Goal: Task Accomplishment & Management: Manage account settings

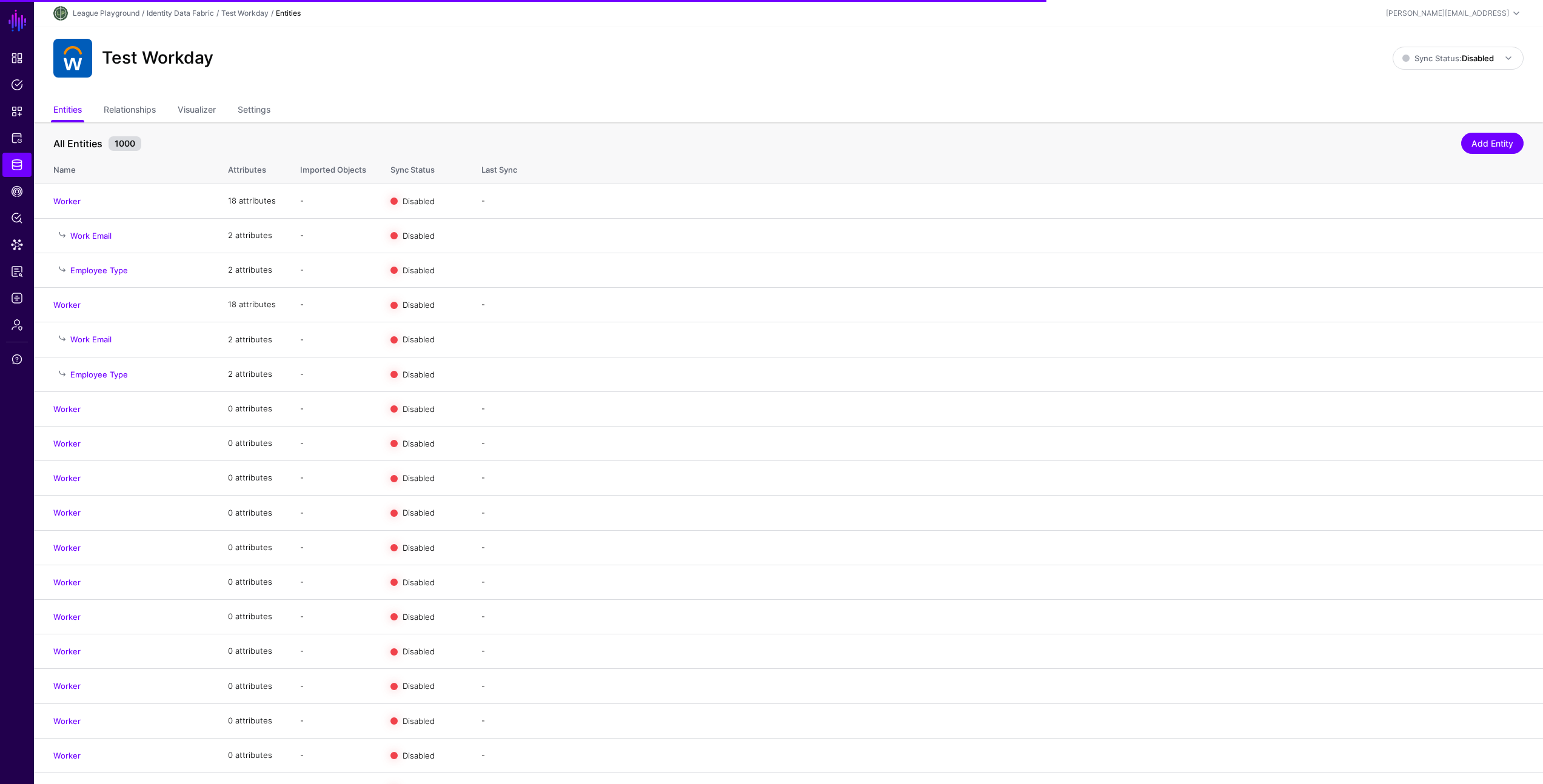
scroll to position [545, 0]
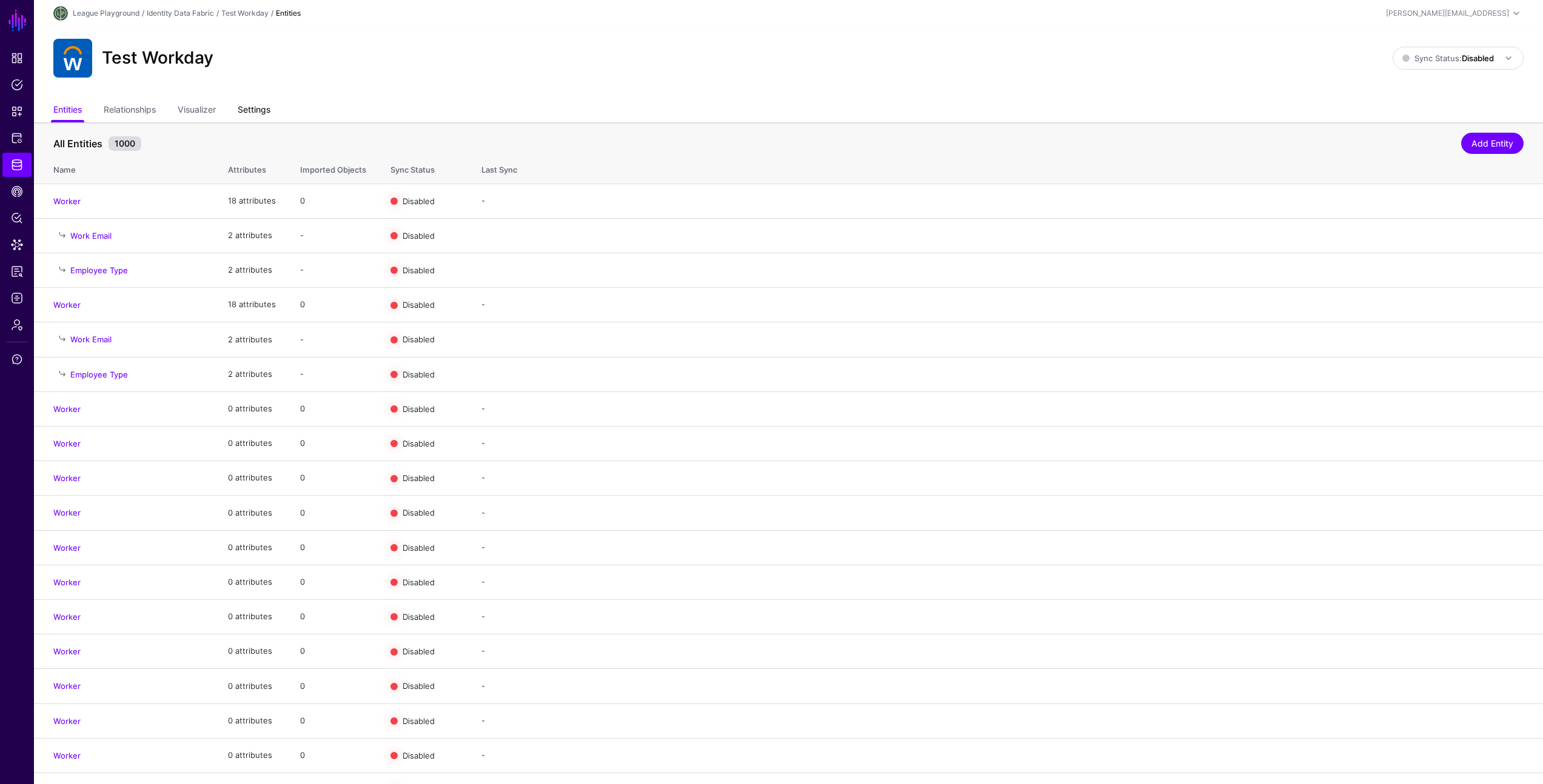
click at [259, 110] on link "Settings" at bounding box center [254, 111] width 33 height 23
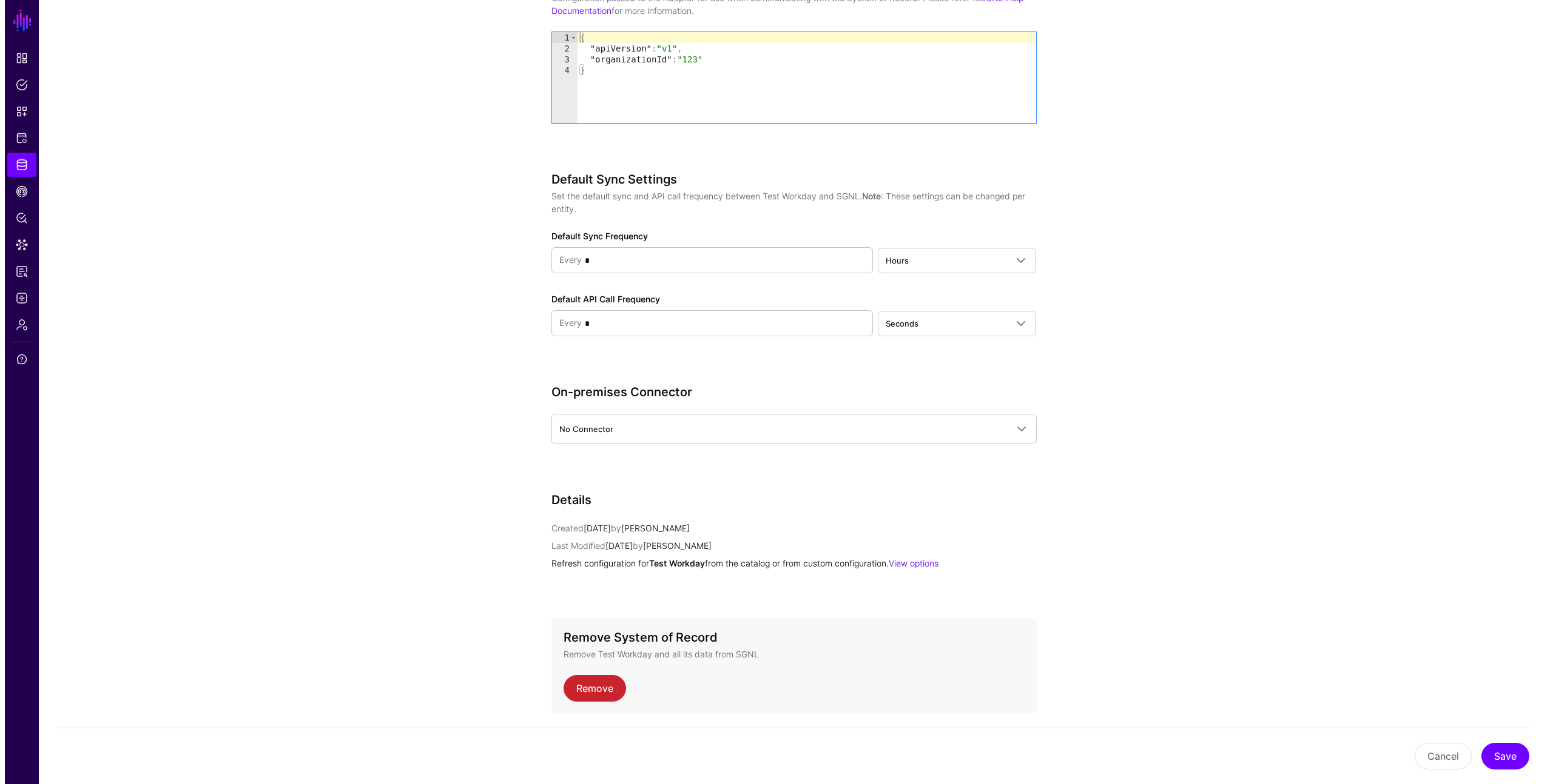
scroll to position [1116, 0]
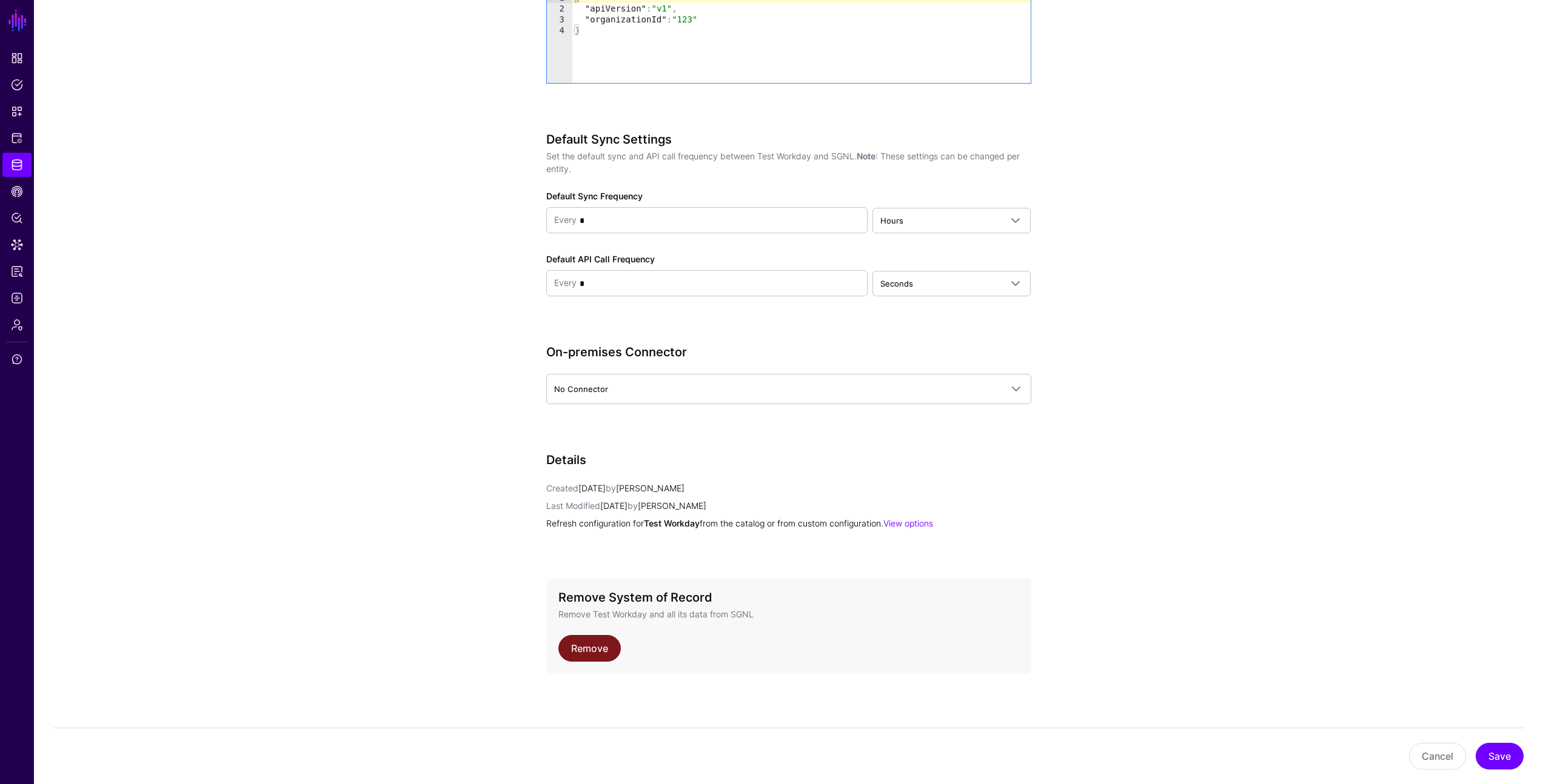
click at [579, 652] on link "Remove" at bounding box center [589, 648] width 63 height 26
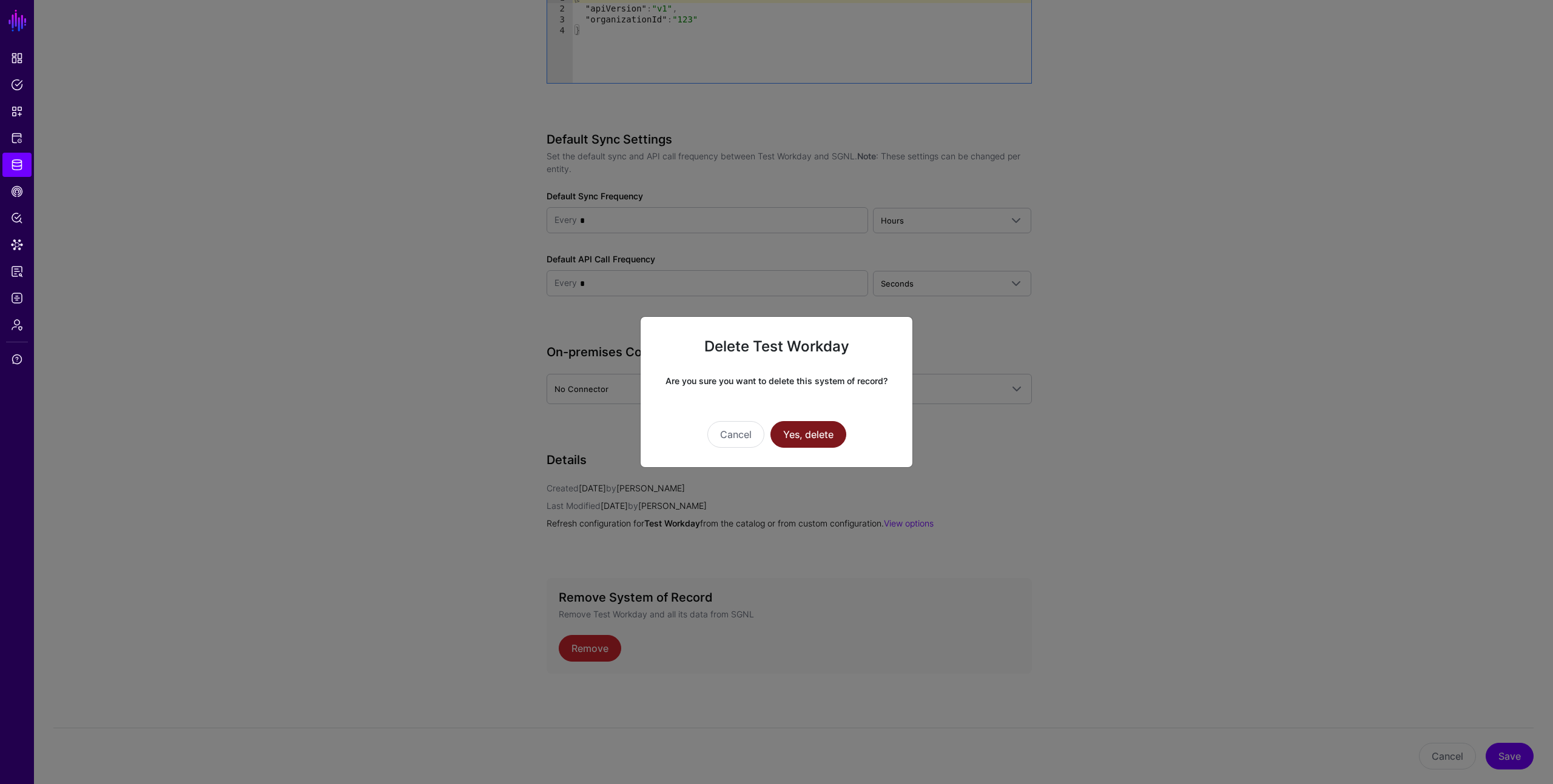
click at [828, 427] on button "Yes, delete" at bounding box center [808, 435] width 76 height 26
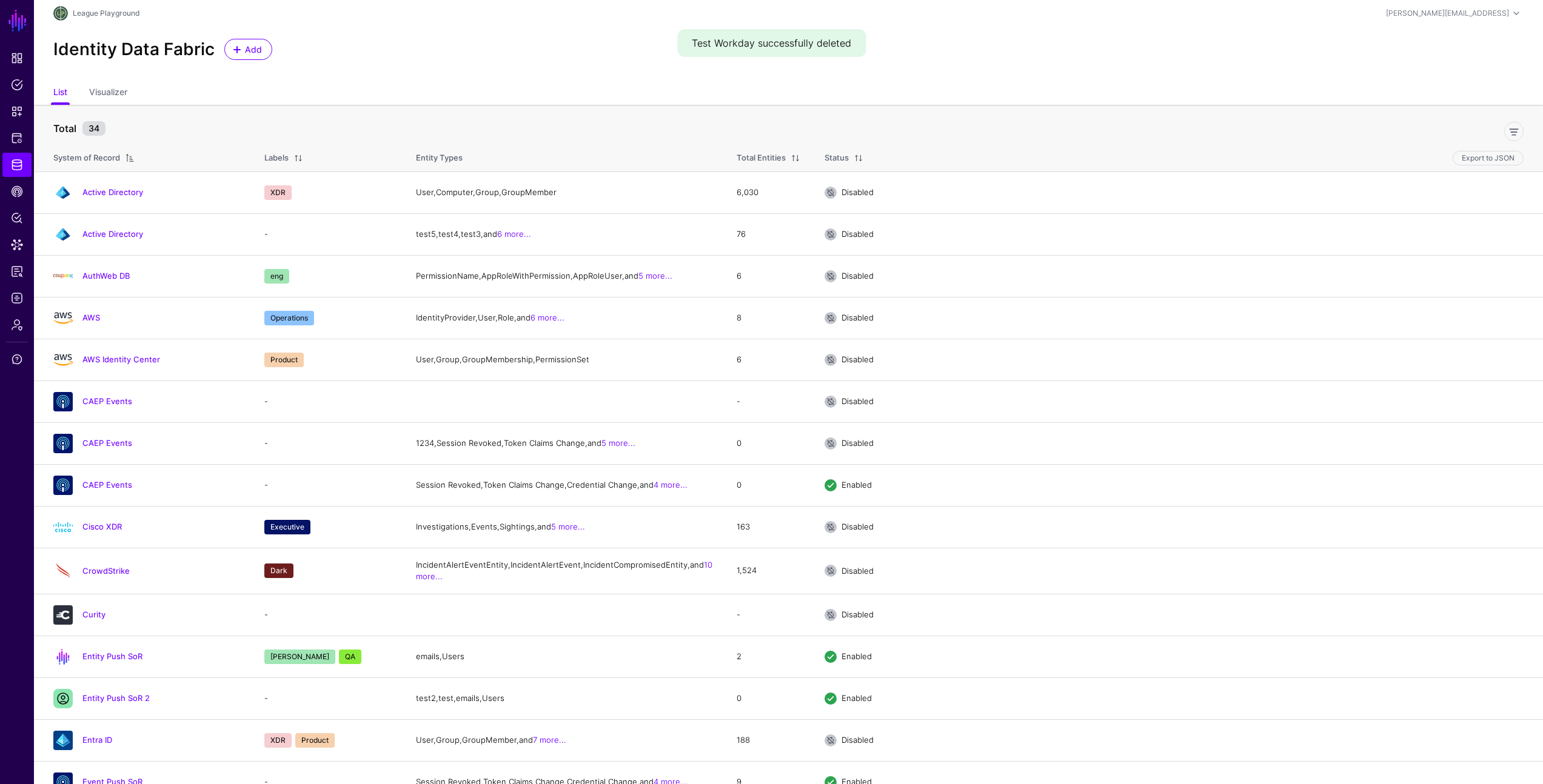
click at [457, 73] on div "Identity Data Fabric Add" at bounding box center [788, 53] width 1509 height 55
click at [67, 93] on ul "List Visualizer" at bounding box center [788, 93] width 1470 height 23
click at [63, 90] on link "List" at bounding box center [60, 93] width 14 height 23
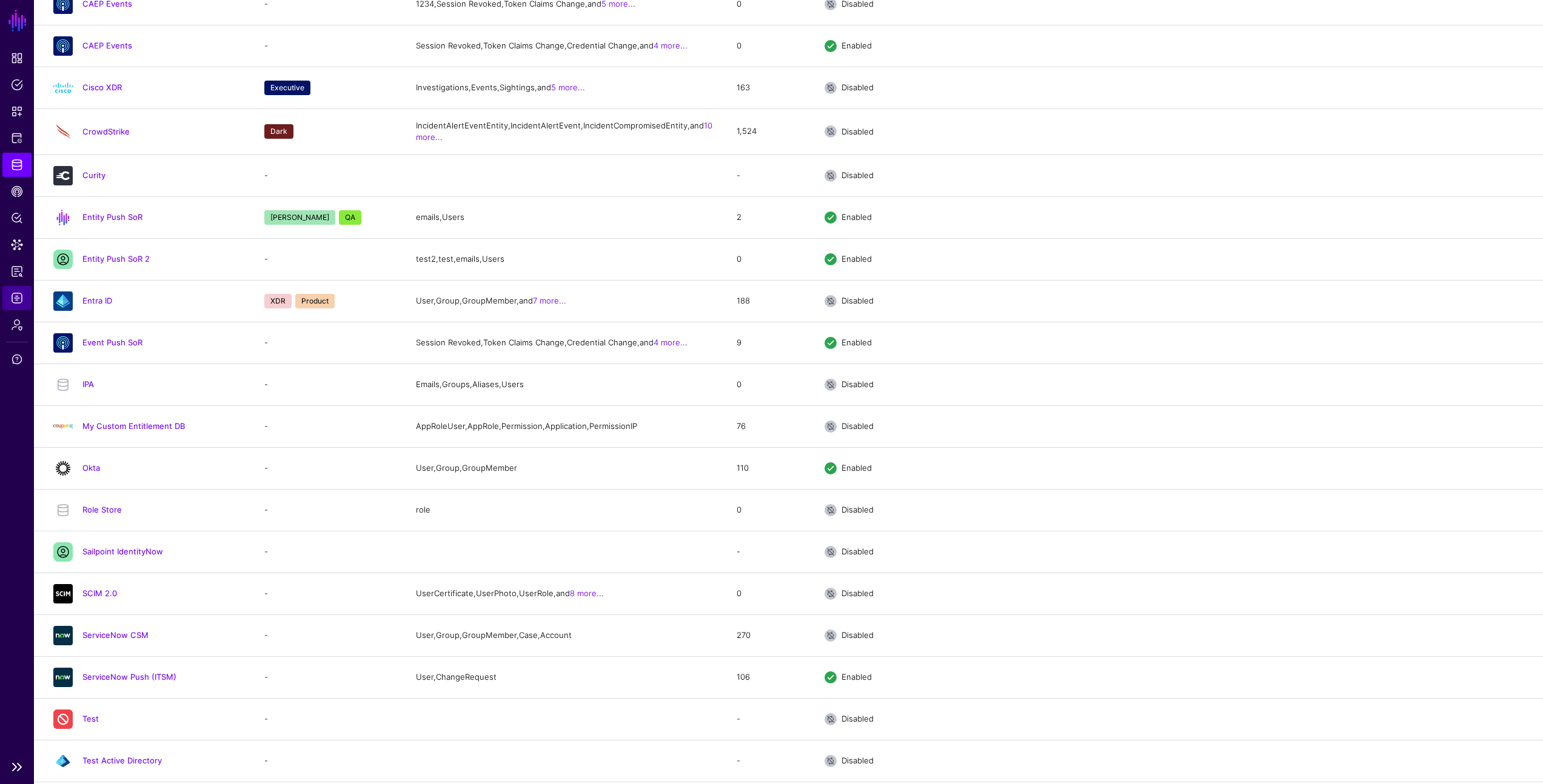
scroll to position [918, 0]
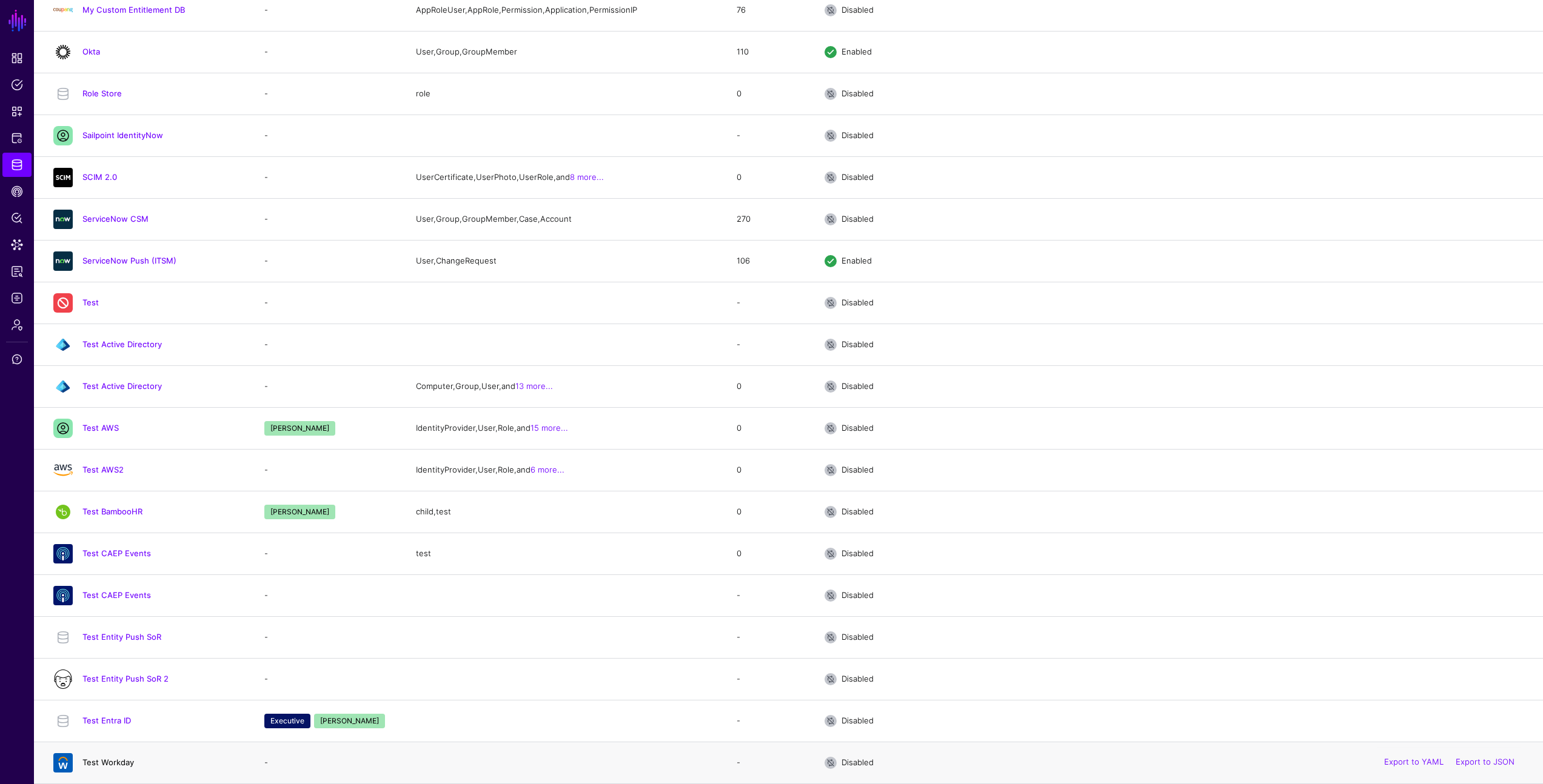
click at [123, 762] on link "Test Workday" at bounding box center [108, 762] width 52 height 9
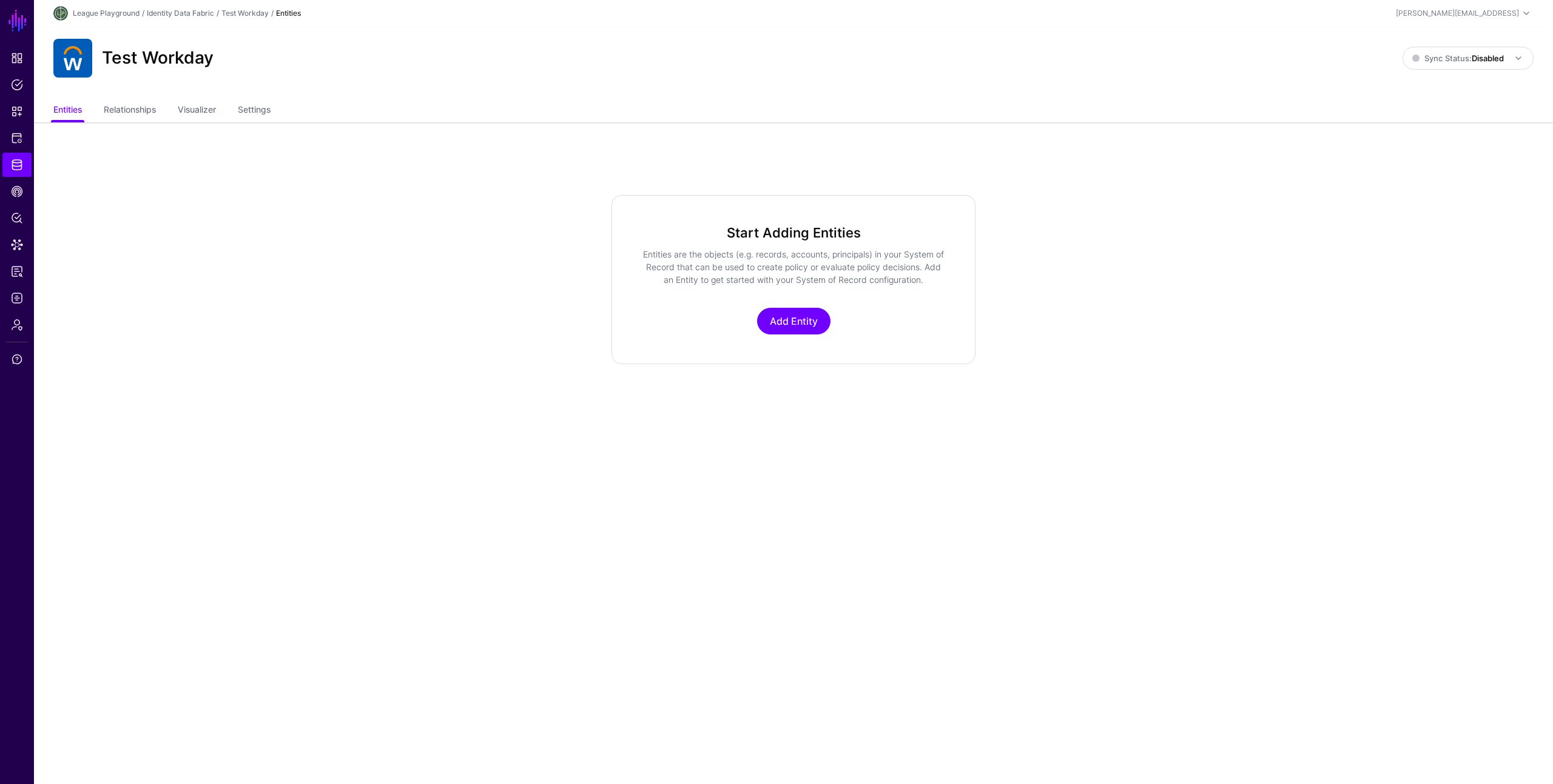
click at [333, 308] on app-datasources-item-entities "Start Adding Entities Entities are the objects (e.g. records, accounts, princip…" at bounding box center [793, 279] width 1518 height 170
click at [306, 300] on app-datasources-item-entities "Start Adding Entities Entities are the objects (e.g. records, accounts, princip…" at bounding box center [793, 279] width 1518 height 170
click at [211, 258] on app-datasources-item-entities "Start Adding Entities Entities are the objects (e.g. records, accounts, princip…" at bounding box center [793, 279] width 1518 height 170
click at [290, 269] on app-datasources-item-entities "Start Adding Entities Entities are the objects (e.g. records, accounts, princip…" at bounding box center [793, 279] width 1518 height 170
click at [150, 106] on link "Relationships" at bounding box center [130, 111] width 52 height 23
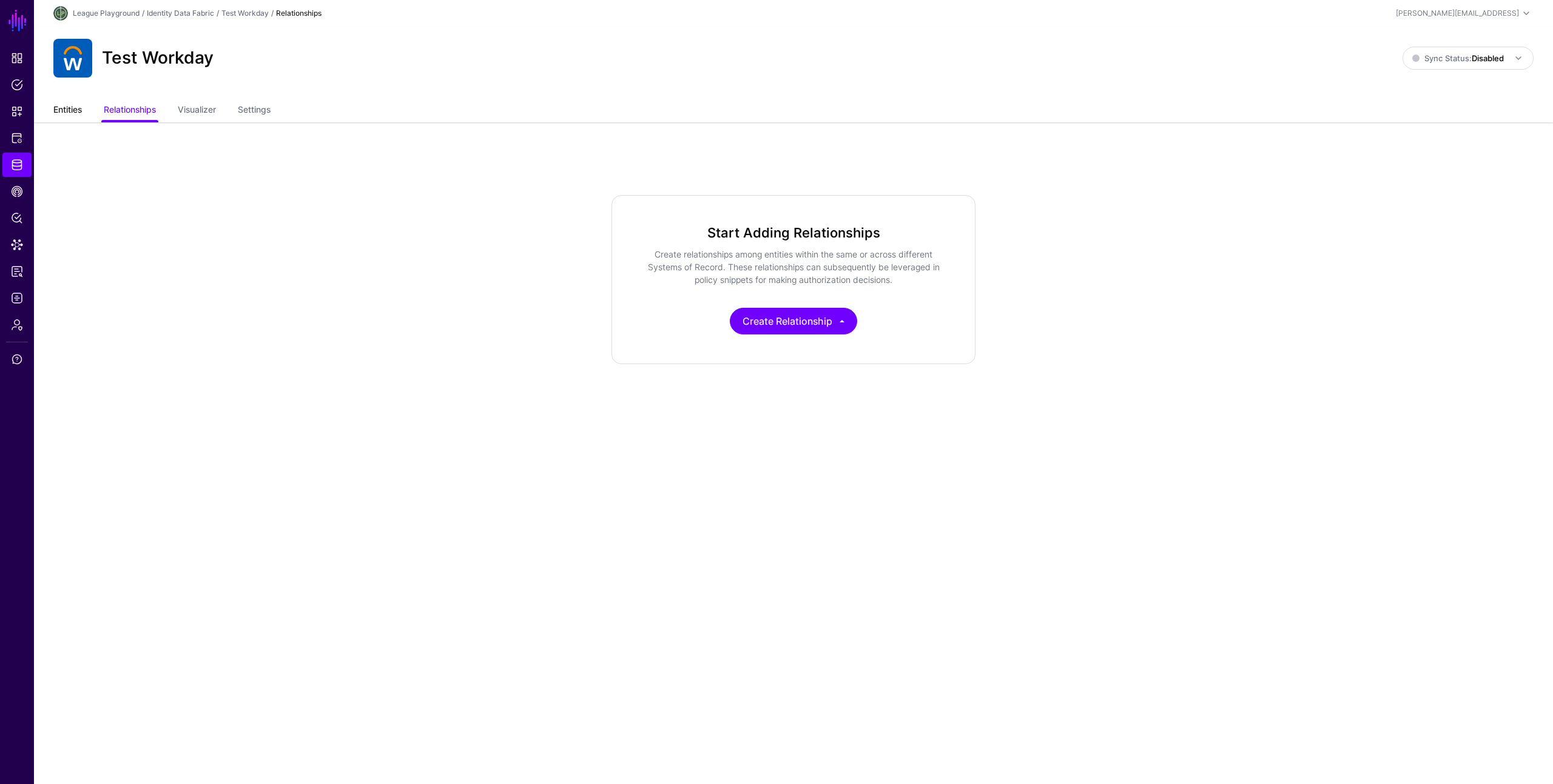
click at [68, 112] on link "Entities" at bounding box center [67, 111] width 28 height 23
